Goal: Navigation & Orientation: Find specific page/section

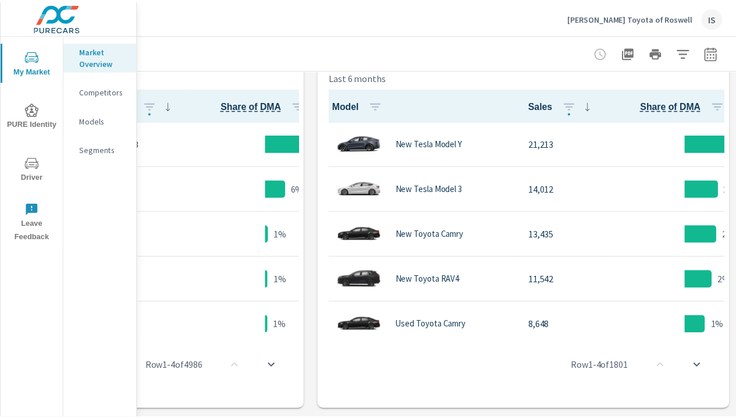
scroll to position [262, 226]
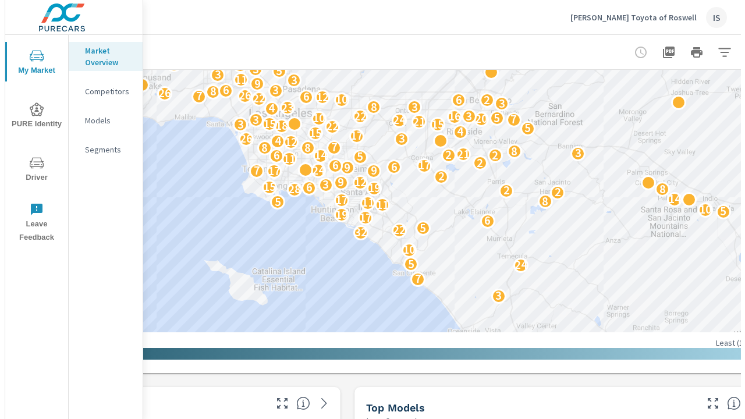
scroll to position [826, 226]
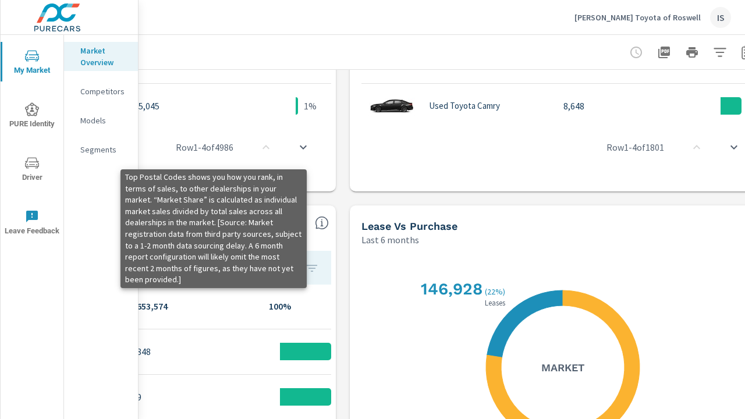
scroll to position [826, 264]
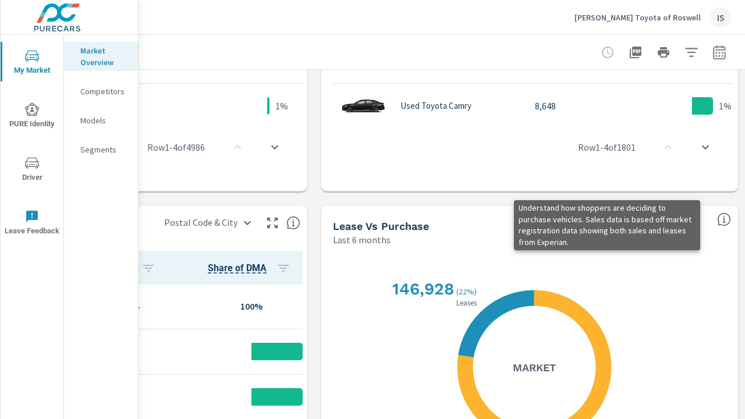
click at [630, 52] on icon "button" at bounding box center [636, 53] width 12 height 12
